Goal: Task Accomplishment & Management: Manage account settings

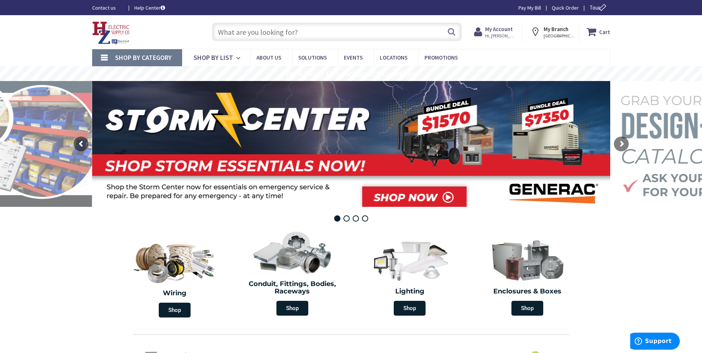
click at [502, 31] on strong "My Account" at bounding box center [499, 29] width 28 height 7
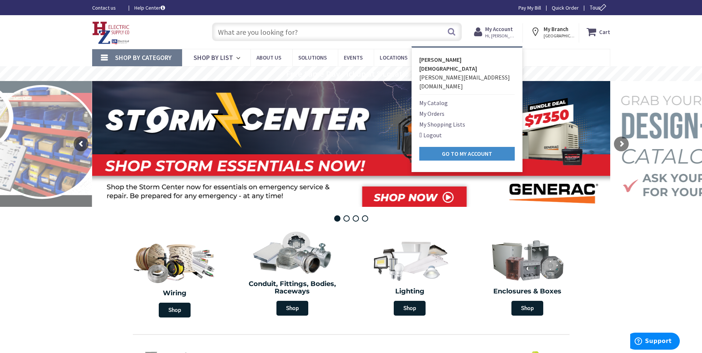
click at [429, 109] on link "My Orders" at bounding box center [431, 113] width 25 height 9
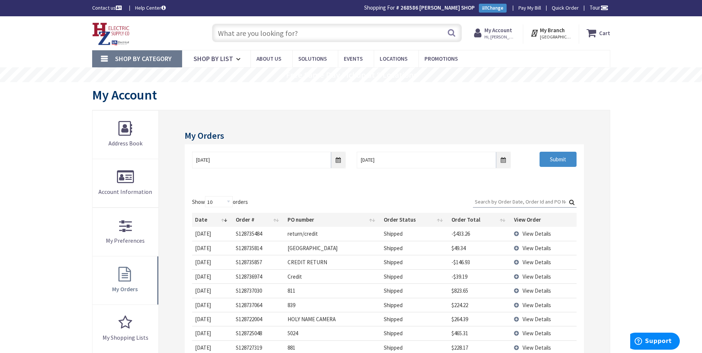
scroll to position [111, 0]
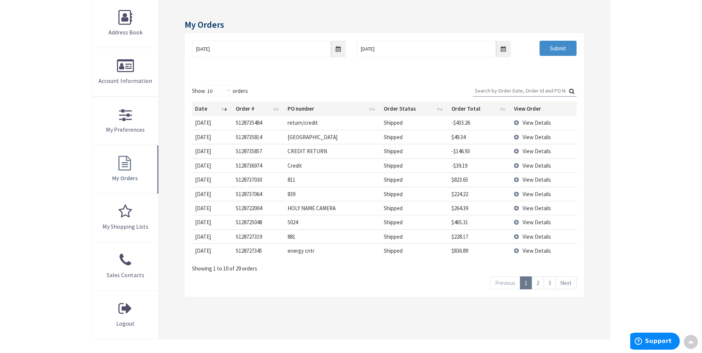
click at [552, 285] on link "3" at bounding box center [550, 282] width 12 height 13
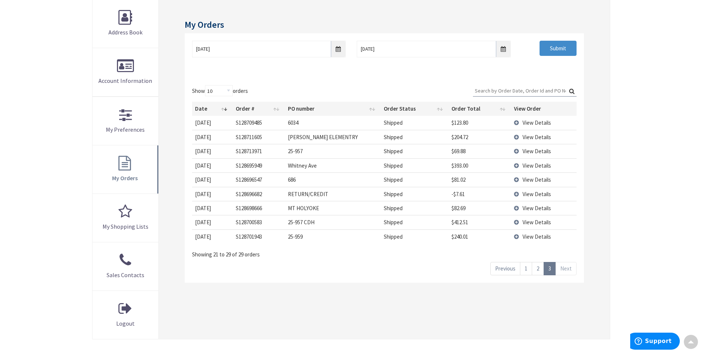
click at [565, 270] on link "Next" at bounding box center [566, 268] width 21 height 13
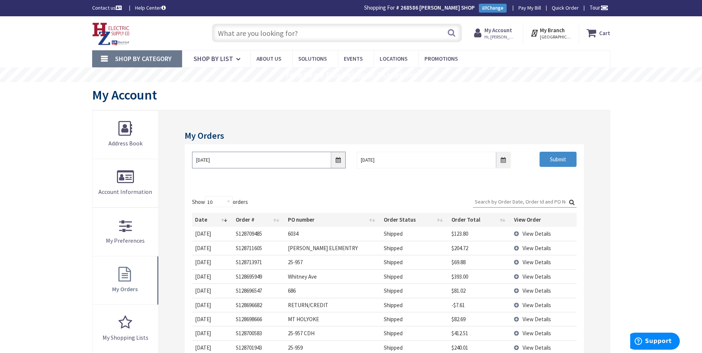
click at [341, 159] on input "9/3/2025" at bounding box center [269, 160] width 154 height 17
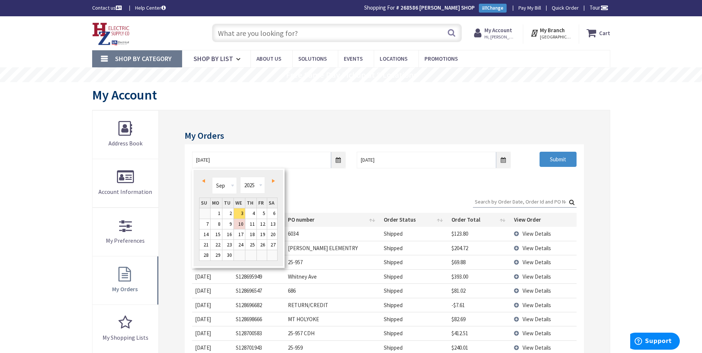
click at [202, 180] on span "Prev" at bounding box center [203, 181] width 3 height 4
click at [229, 224] on link "5" at bounding box center [227, 224] width 11 height 10
type input "08/05/2025"
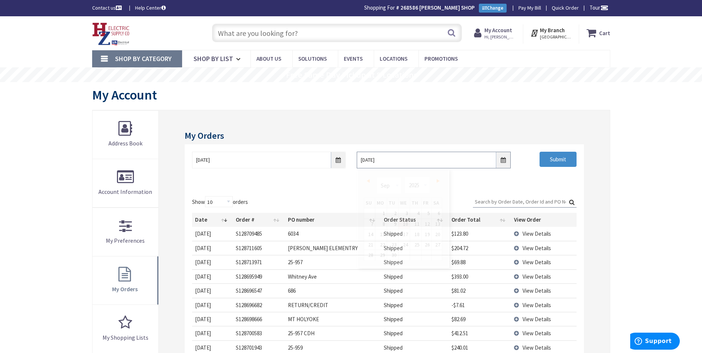
drag, startPoint x: 502, startPoint y: 162, endPoint x: 434, endPoint y: 155, distance: 68.8
click at [502, 162] on input "9/10/2025" at bounding box center [434, 160] width 154 height 17
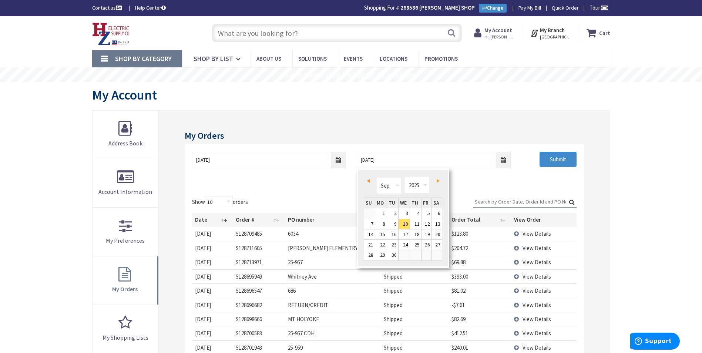
click at [372, 180] on link "Prev" at bounding box center [370, 181] width 10 height 10
click at [393, 234] on link "12" at bounding box center [392, 234] width 11 height 10
type input "08/12/2025"
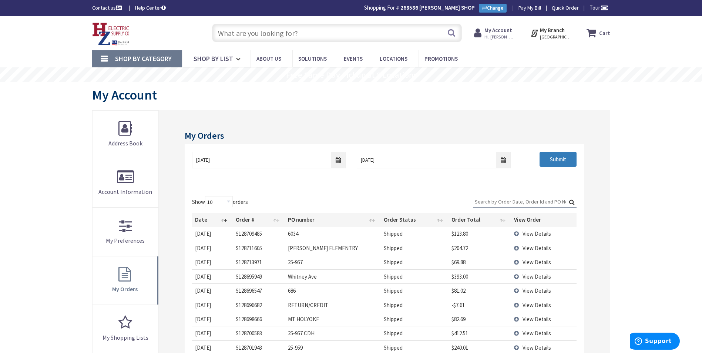
click at [564, 160] on input "Submit" at bounding box center [558, 160] width 37 height 16
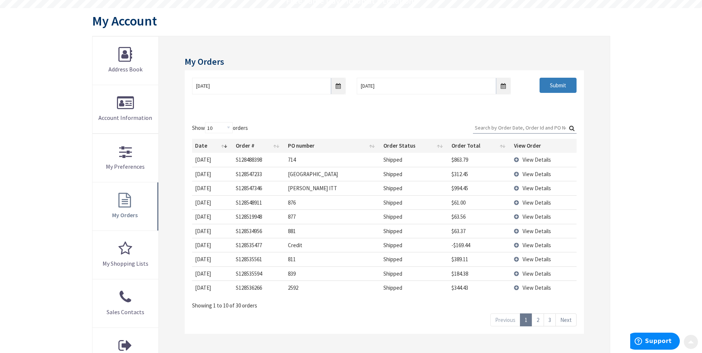
scroll to position [111, 0]
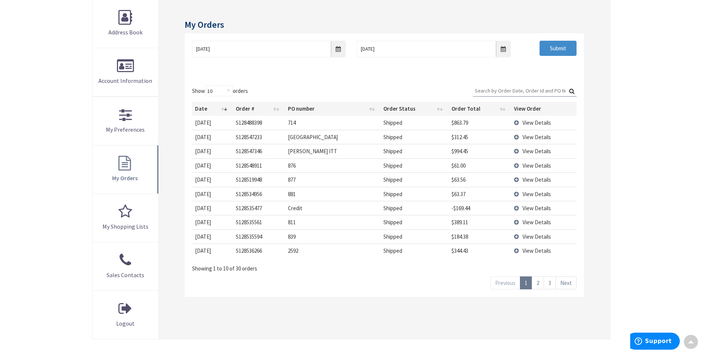
click at [540, 285] on link "2" at bounding box center [538, 282] width 12 height 13
click at [536, 195] on span "View Details" at bounding box center [537, 194] width 29 height 7
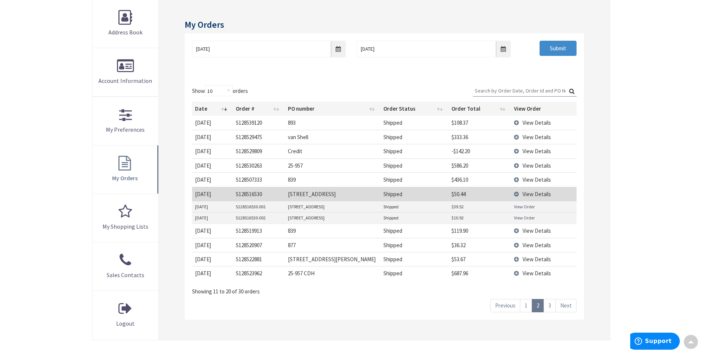
click at [522, 193] on td "View Details" at bounding box center [543, 194] width 65 height 14
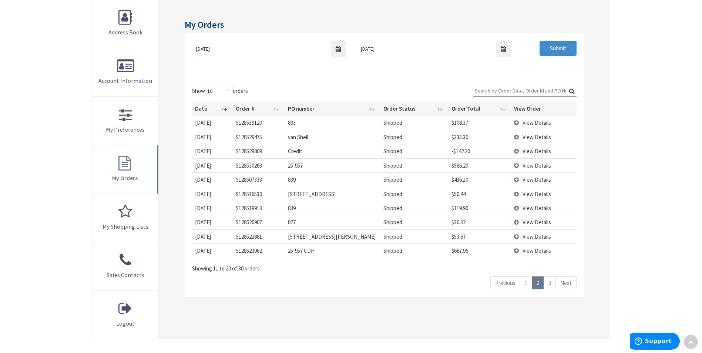
click at [518, 193] on td "View Details" at bounding box center [543, 194] width 65 height 14
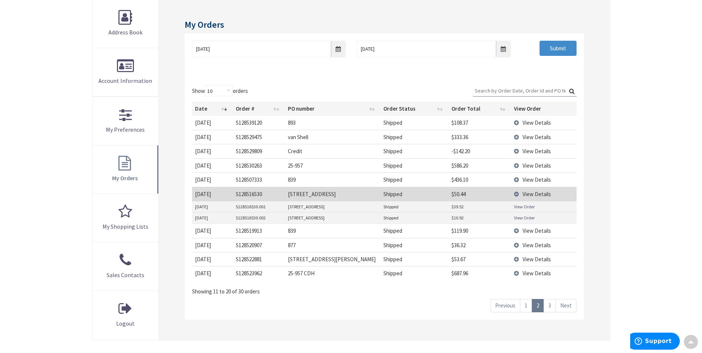
click at [520, 207] on link "View Order" at bounding box center [524, 207] width 21 height 6
click at [520, 219] on link "View Order" at bounding box center [524, 218] width 21 height 6
click at [517, 258] on td "View Details" at bounding box center [543, 259] width 65 height 14
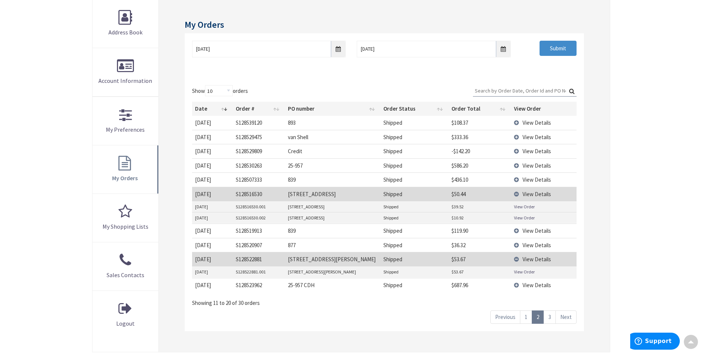
click at [522, 272] on link "View Order" at bounding box center [524, 272] width 21 height 6
click at [552, 319] on link "3" at bounding box center [550, 317] width 12 height 13
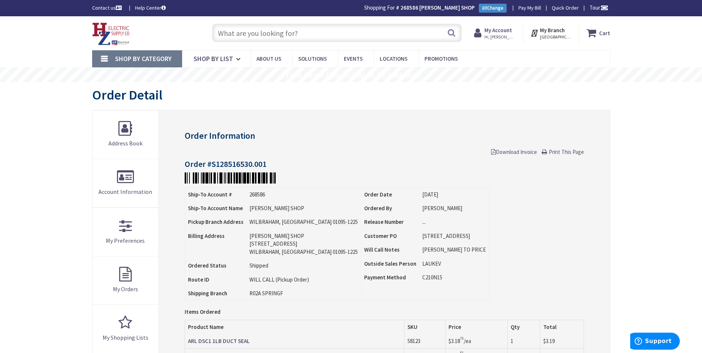
click at [511, 154] on span "Download Invoice" at bounding box center [514, 151] width 46 height 7
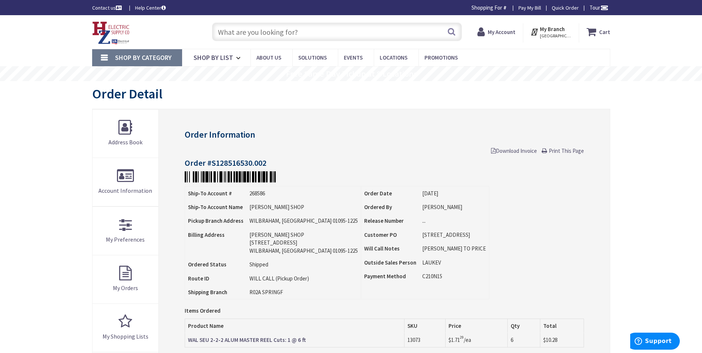
click at [517, 150] on span "Download Invoice" at bounding box center [514, 150] width 46 height 7
click at [512, 152] on span "Download Invoice" at bounding box center [514, 150] width 46 height 7
